Goal: Task Accomplishment & Management: Use online tool/utility

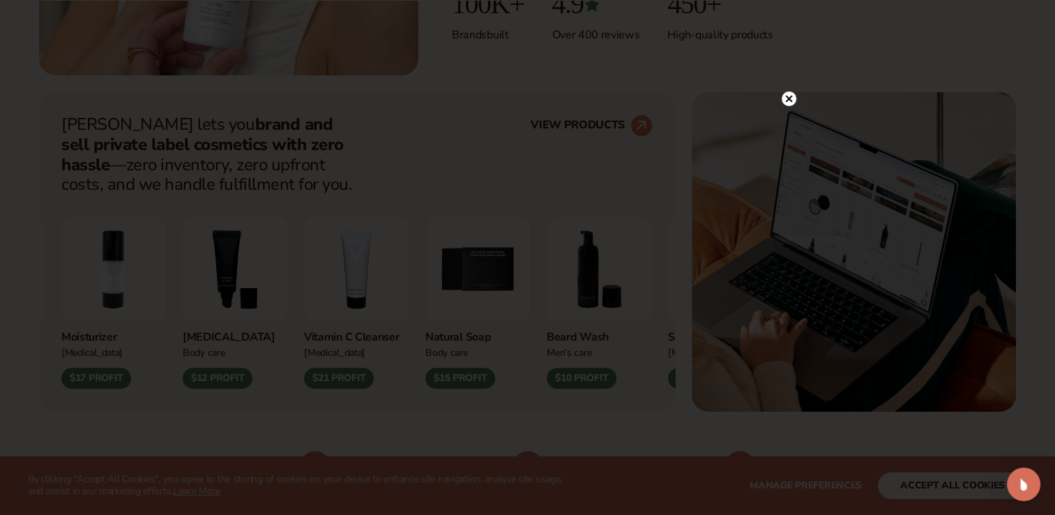
scroll to position [488, 0]
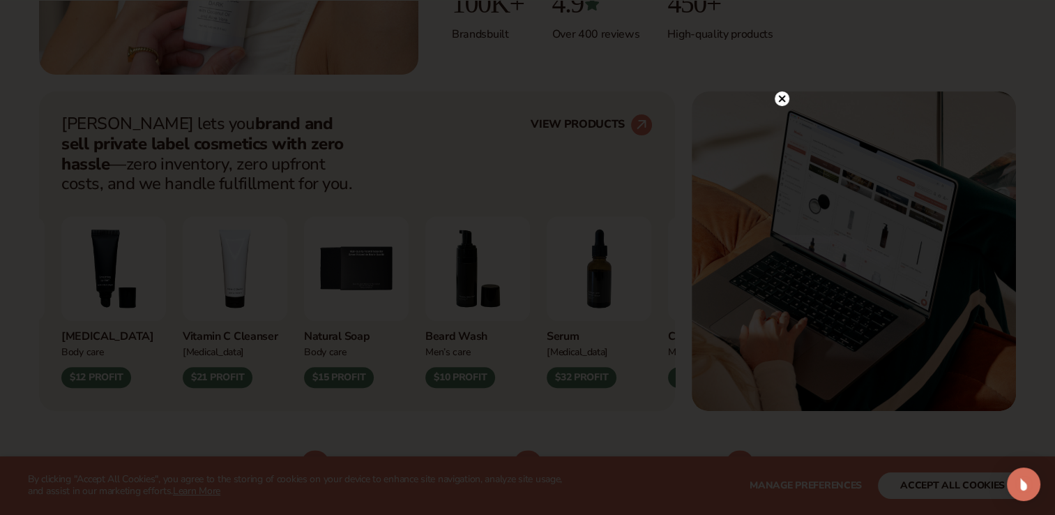
click at [784, 99] on circle at bounding box center [782, 98] width 15 height 15
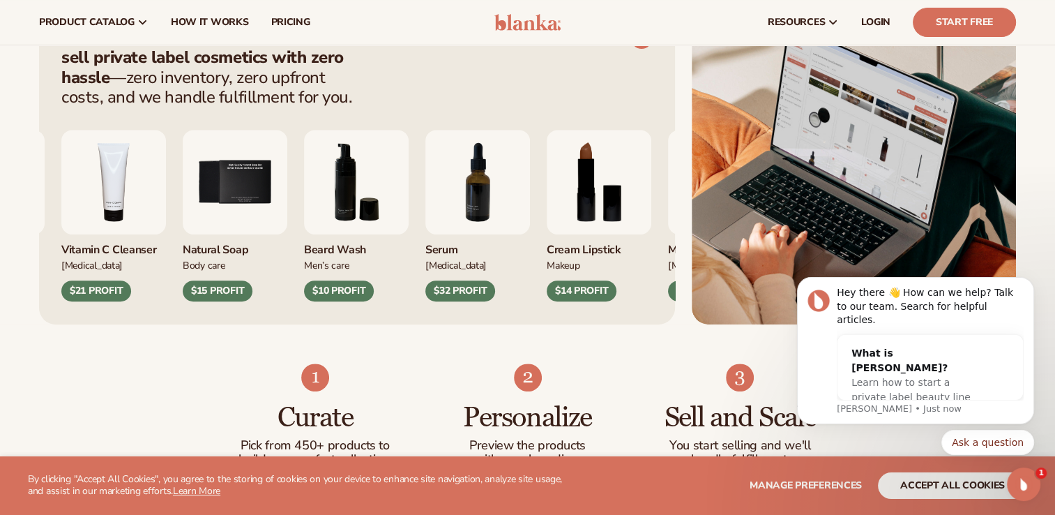
scroll to position [572, 0]
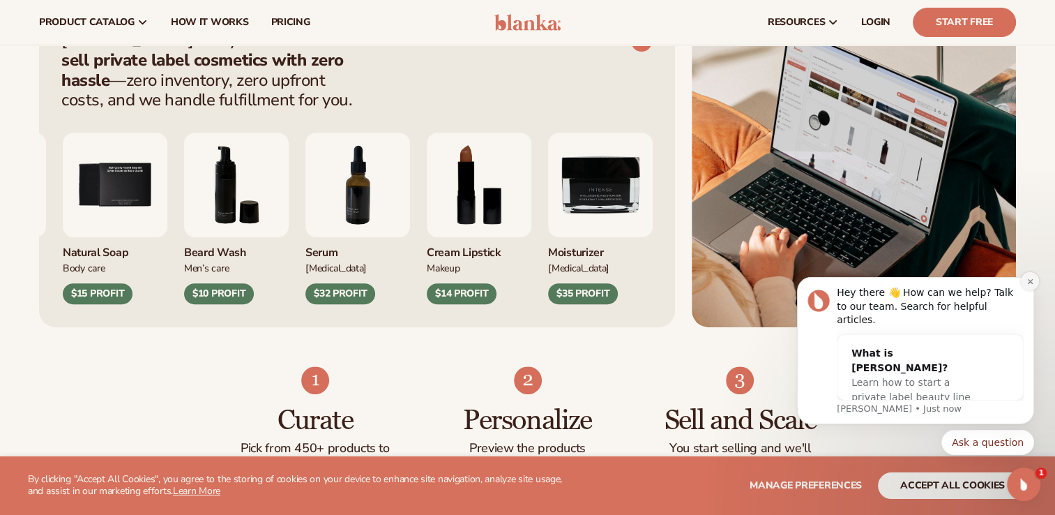
click at [1028, 285] on icon "Dismiss notification" at bounding box center [1030, 282] width 8 height 8
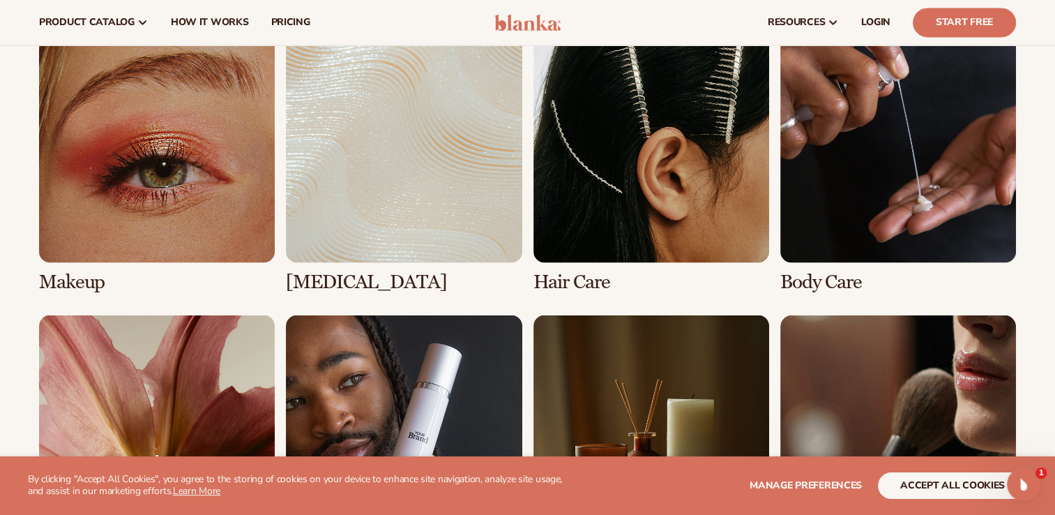
scroll to position [2580, 0]
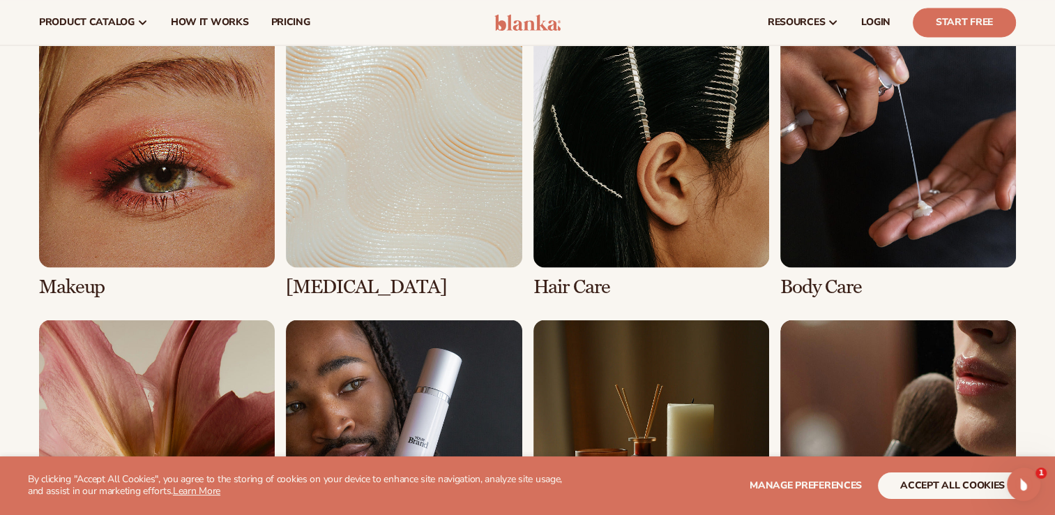
click at [420, 236] on link "2 / 8" at bounding box center [404, 164] width 236 height 266
click at [377, 180] on link "2 / 8" at bounding box center [404, 164] width 236 height 266
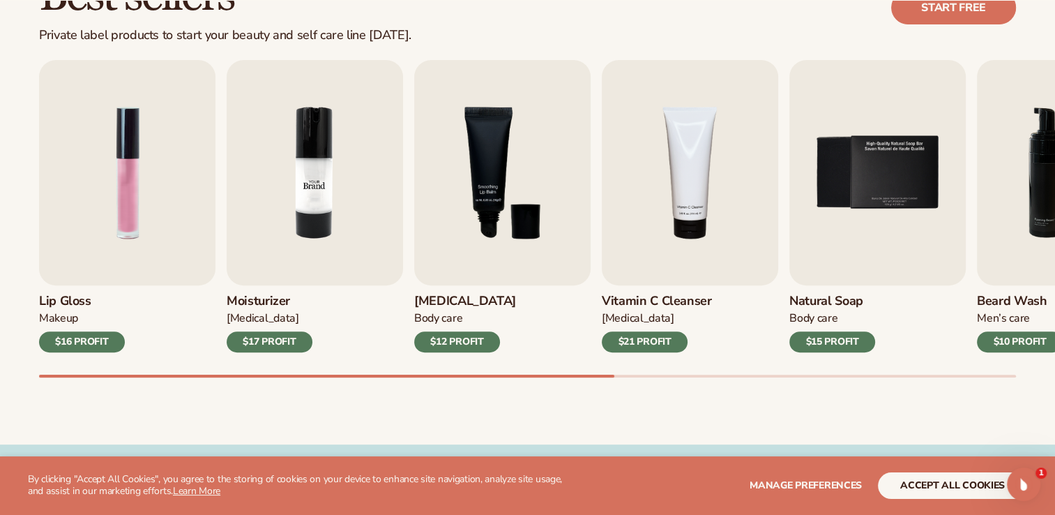
click at [344, 176] on img "2 / 9" at bounding box center [315, 172] width 176 height 225
click at [310, 195] on img "2 / 9" at bounding box center [315, 172] width 176 height 225
click at [268, 344] on div "$17 PROFIT" at bounding box center [270, 341] width 86 height 21
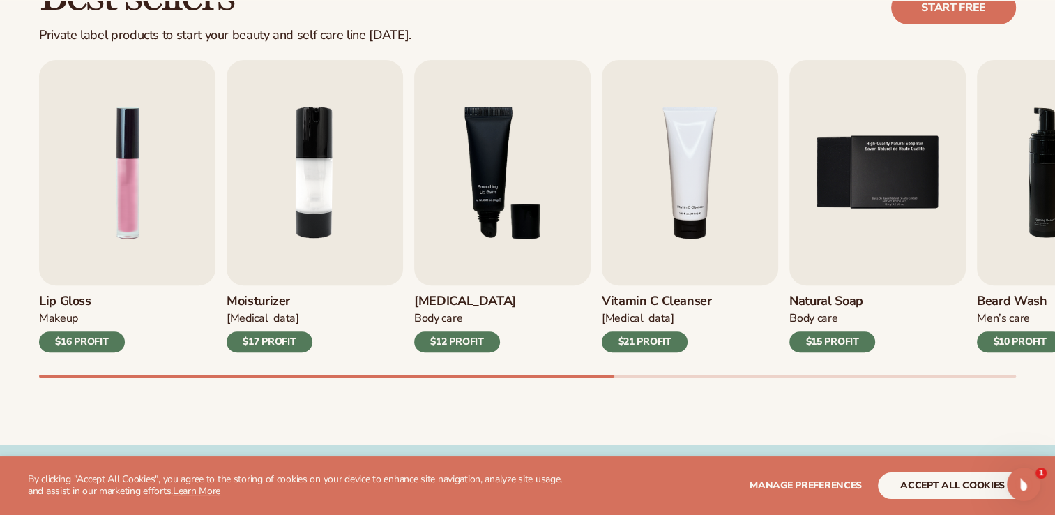
click at [268, 344] on div "$17 PROFIT" at bounding box center [270, 341] width 86 height 21
click at [153, 155] on img "1 / 9" at bounding box center [127, 172] width 176 height 225
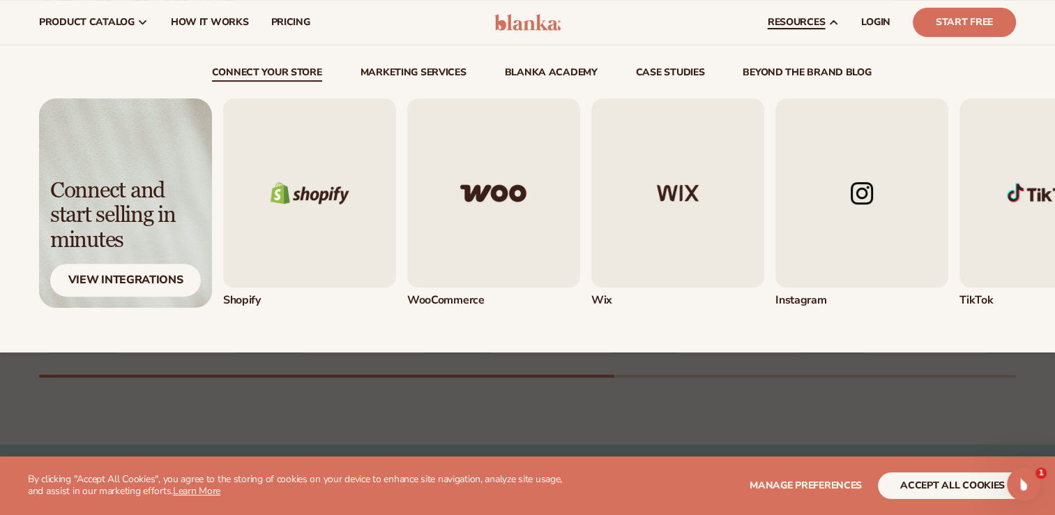
scroll to position [388, 0]
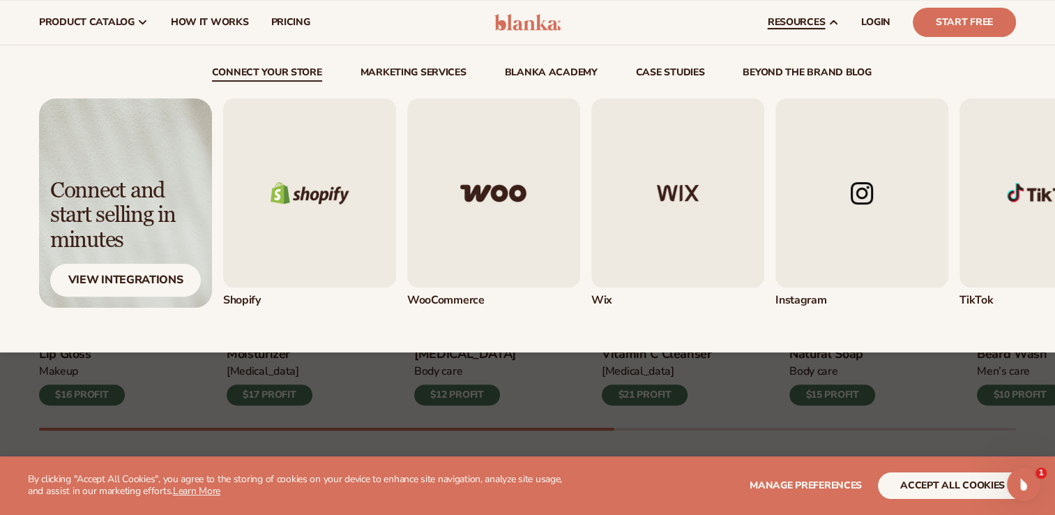
click at [371, 166] on img "1 / 5" at bounding box center [309, 192] width 173 height 189
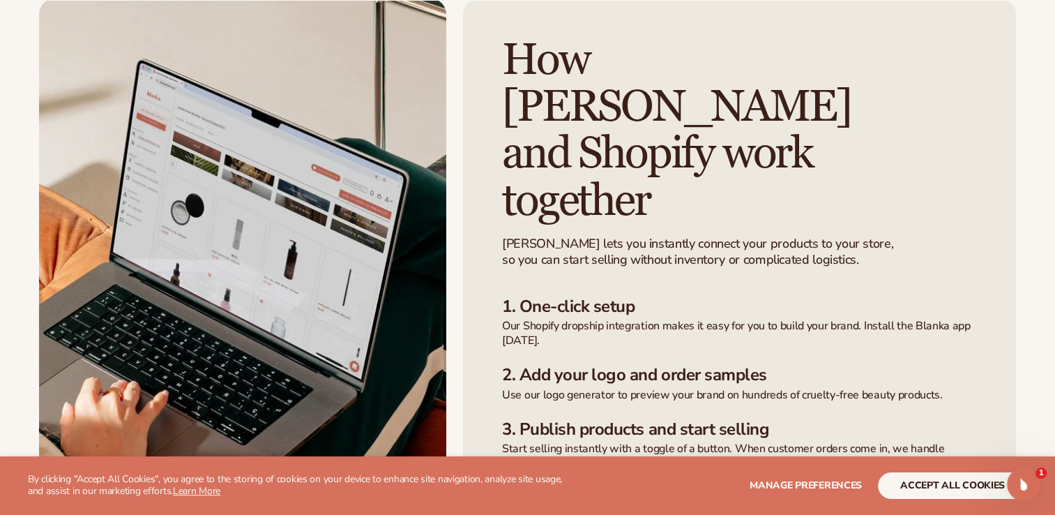
scroll to position [346, 0]
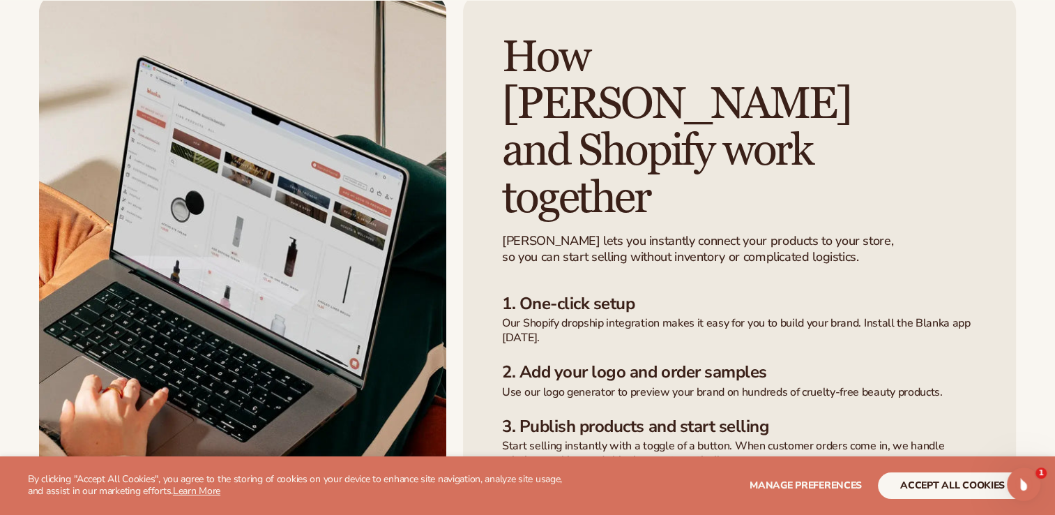
click at [370, 158] on img at bounding box center [242, 281] width 407 height 573
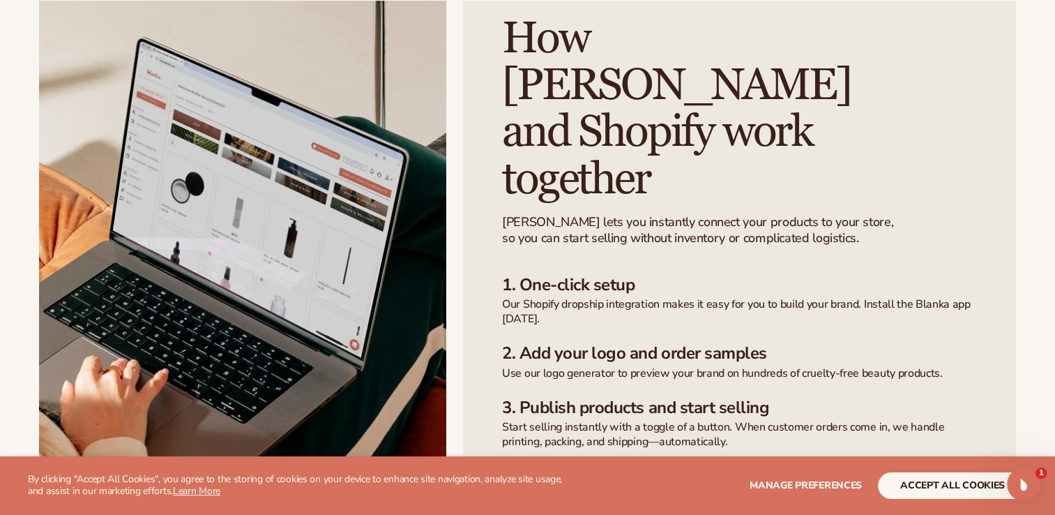
scroll to position [365, 0]
click at [577, 476] on link "Connect your shopify store" at bounding box center [619, 492] width 235 height 33
